Goal: Task Accomplishment & Management: Use online tool/utility

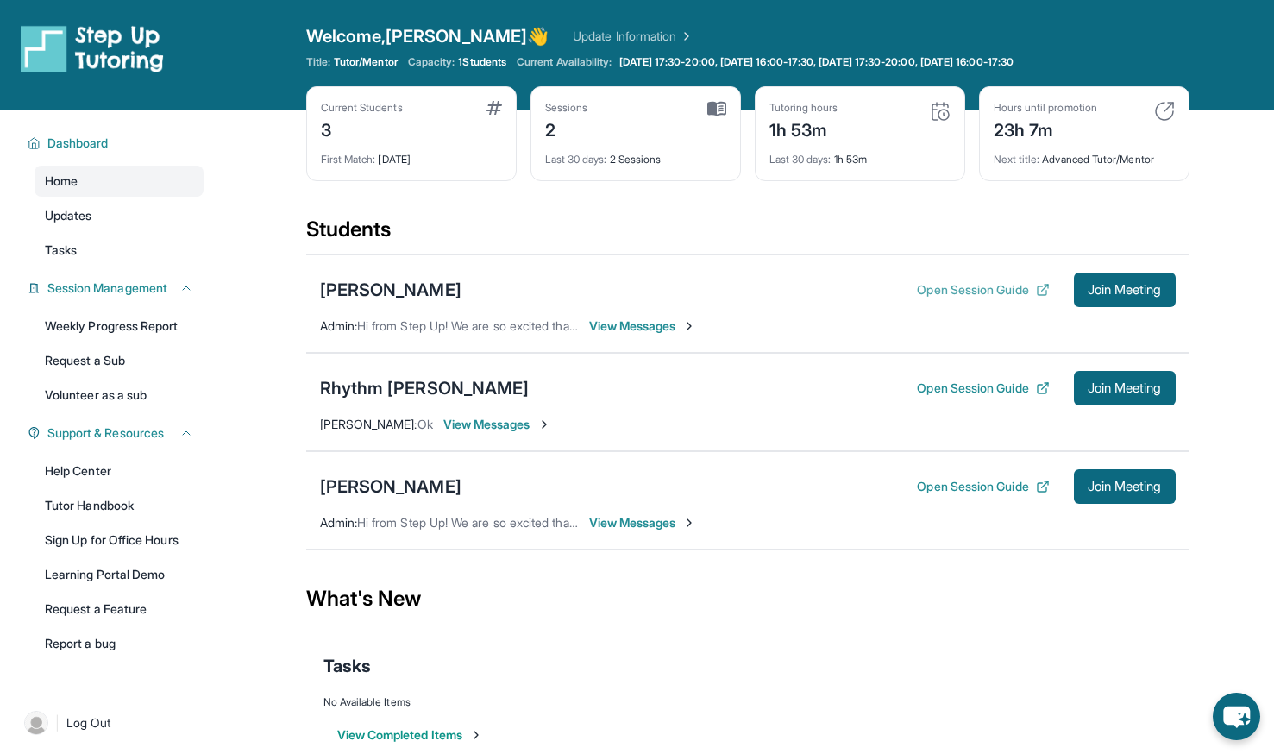
click at [963, 292] on button "Open Session Guide" at bounding box center [983, 289] width 132 height 17
click at [949, 383] on button "Open Session Guide" at bounding box center [983, 388] width 132 height 17
click at [966, 292] on button "Open Session Guide" at bounding box center [983, 289] width 132 height 17
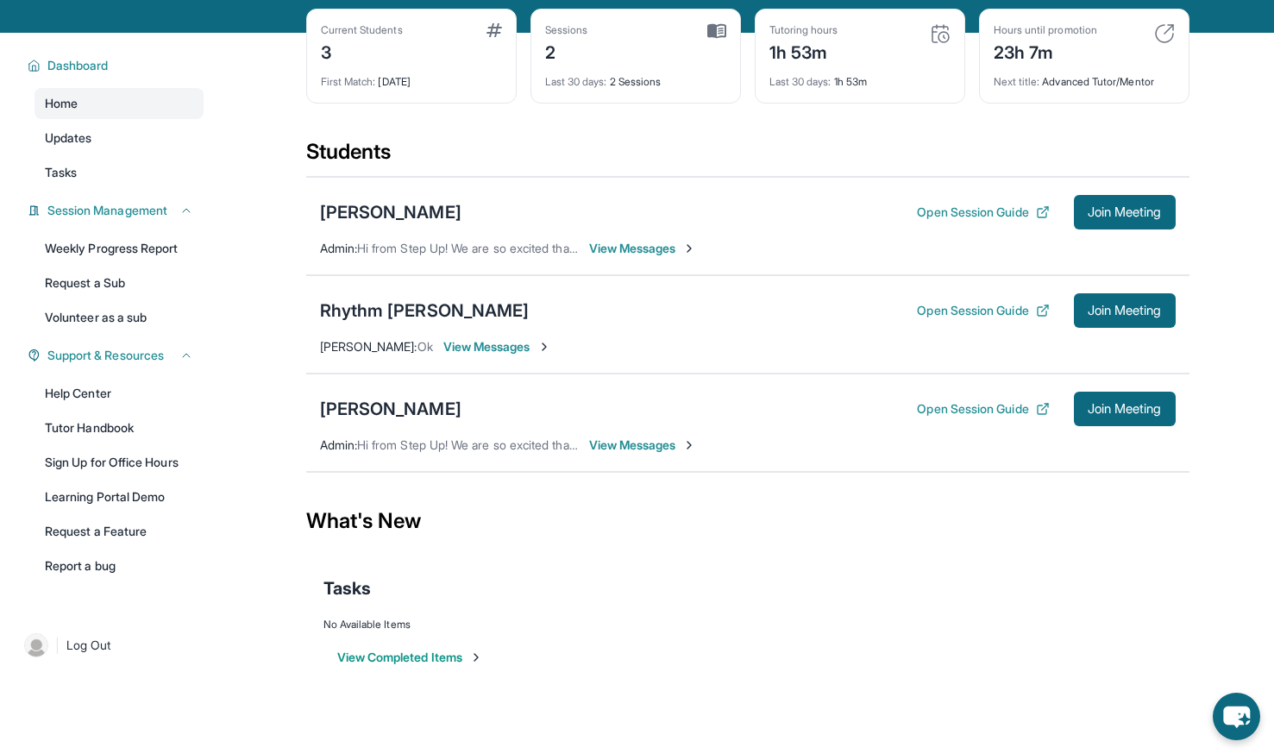
scroll to position [78, 0]
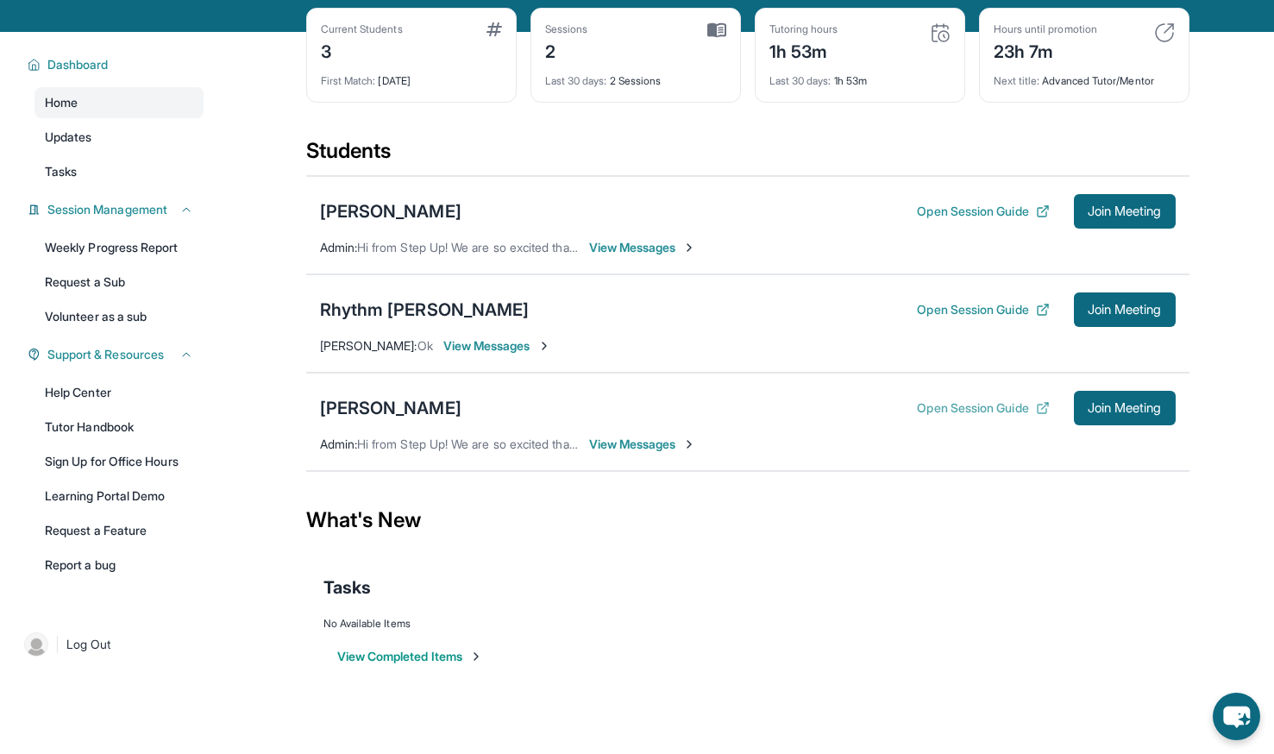
click at [970, 405] on button "Open Session Guide" at bounding box center [983, 407] width 132 height 17
click at [968, 215] on button "Open Session Guide" at bounding box center [983, 211] width 132 height 17
click at [1098, 206] on span "Join Meeting" at bounding box center [1125, 211] width 74 height 10
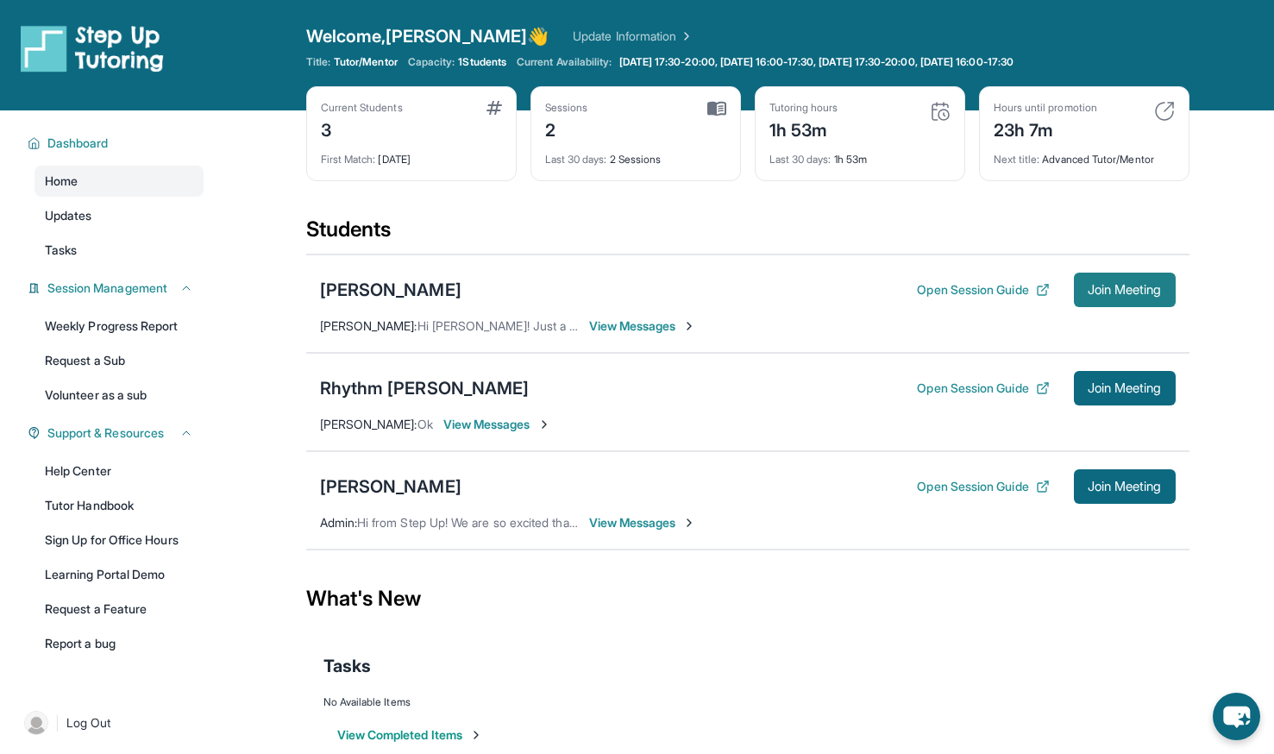
click at [1113, 295] on span "Join Meeting" at bounding box center [1125, 290] width 74 height 10
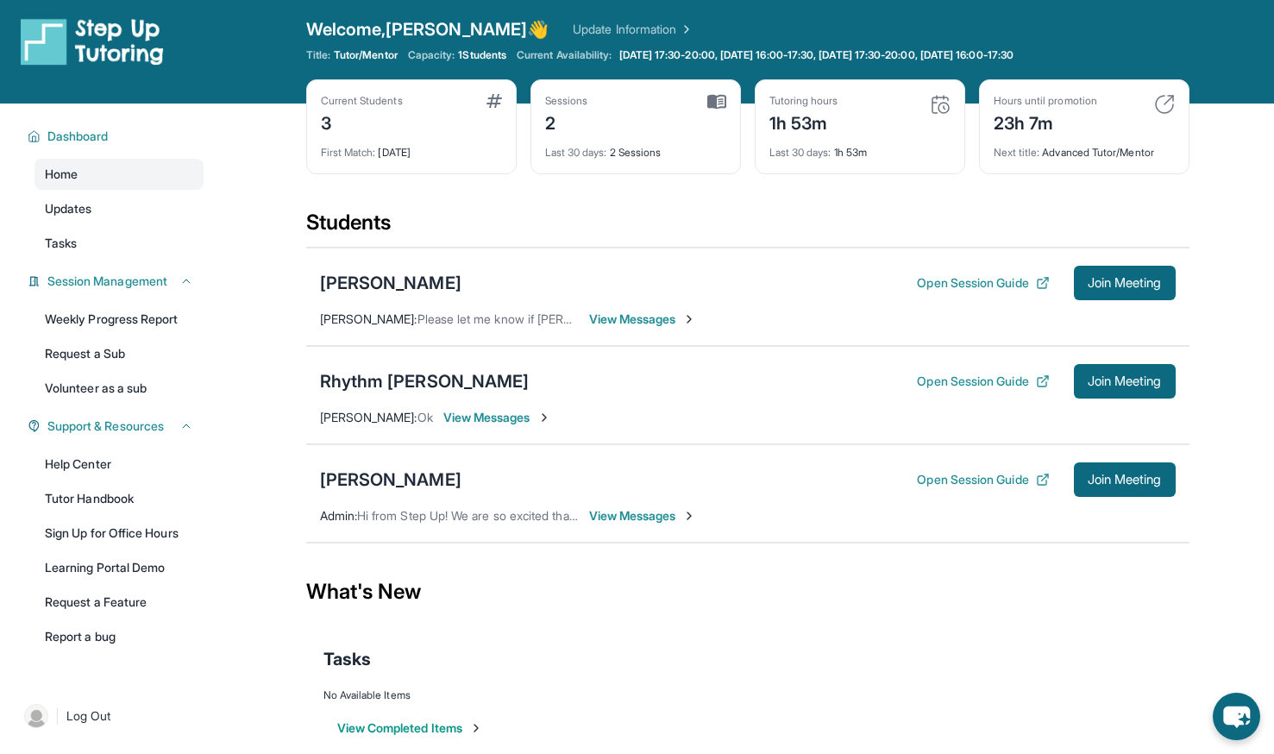
scroll to position [6, 0]
